Goal: Task Accomplishment & Management: Manage account settings

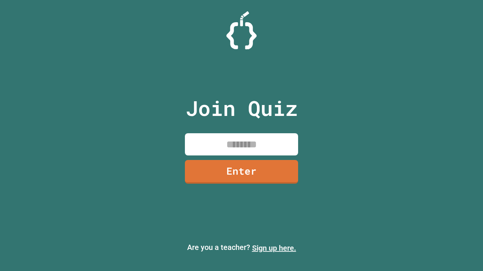
click at [274, 248] on link "Sign up here." at bounding box center [274, 248] width 44 height 9
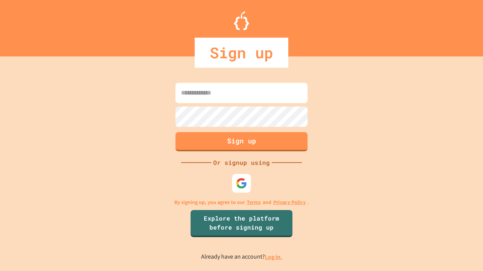
click at [274, 257] on link "Log in." at bounding box center [273, 257] width 17 height 8
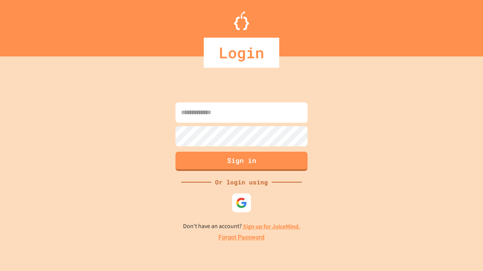
click at [241, 238] on link "Forgot Password" at bounding box center [241, 237] width 46 height 9
